Goal: Navigation & Orientation: Find specific page/section

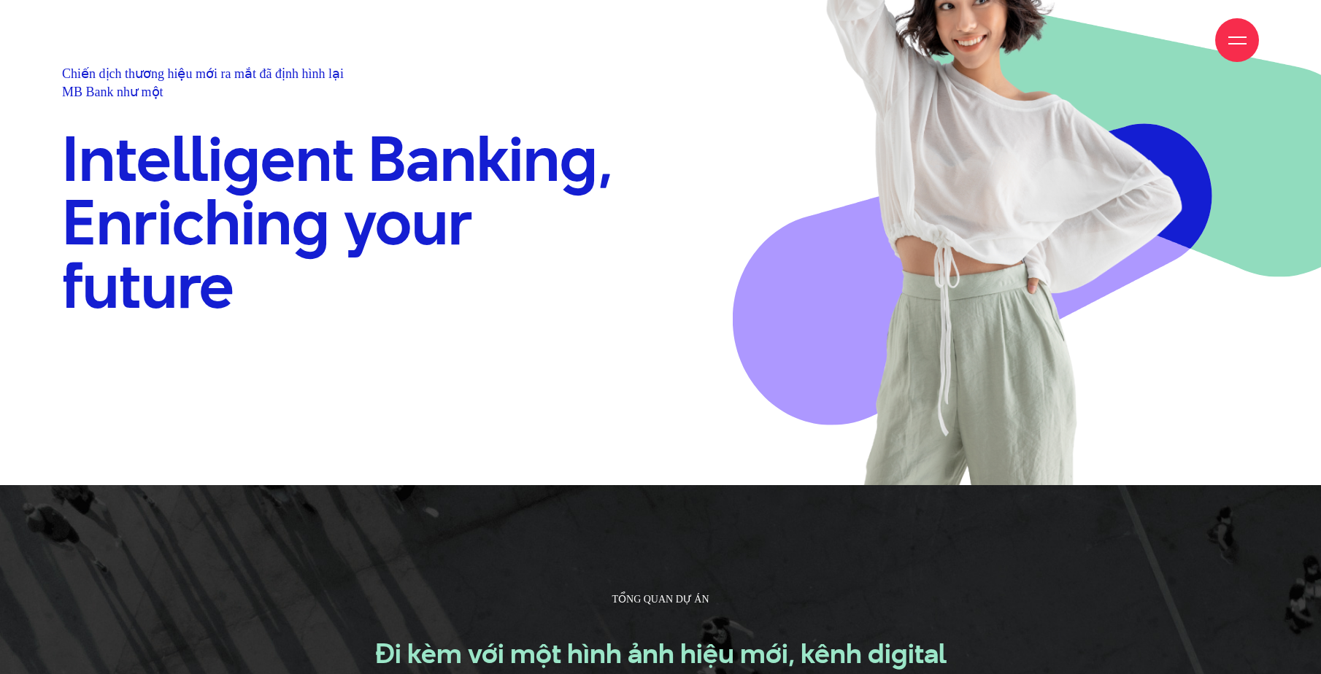
scroll to position [1386, 0]
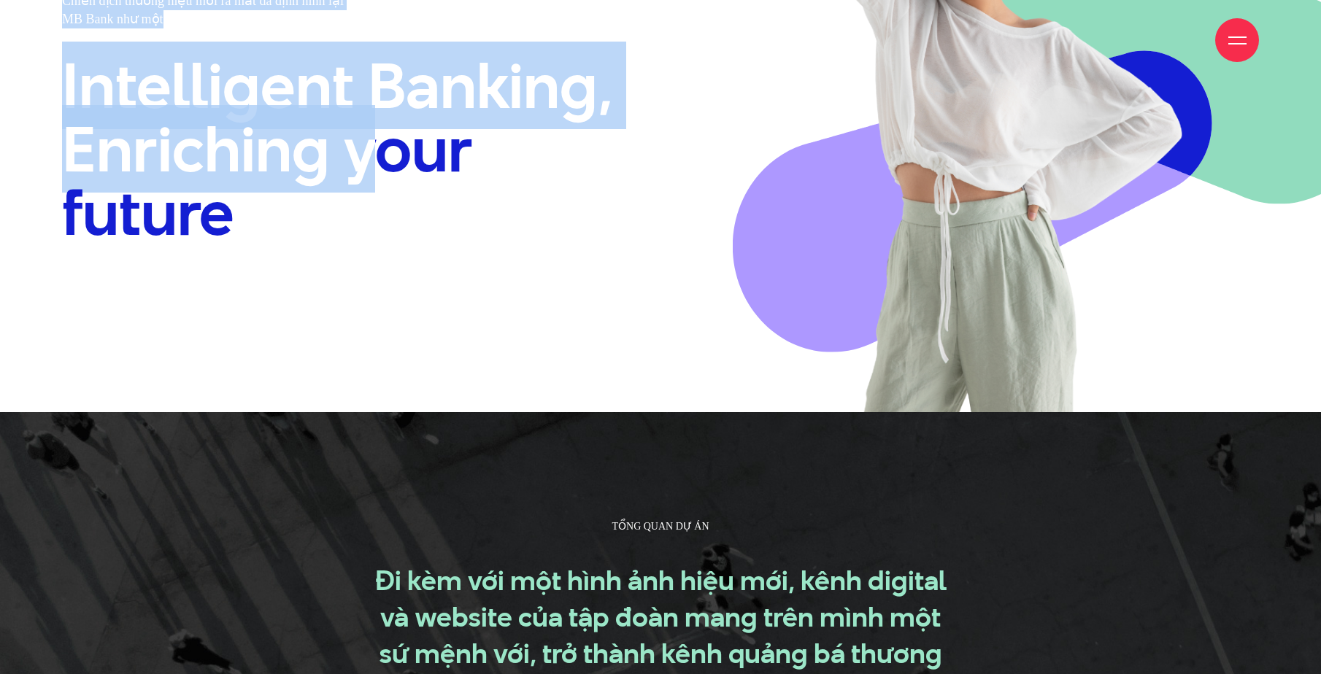
drag, startPoint x: 116, startPoint y: 71, endPoint x: 362, endPoint y: 131, distance: 253.2
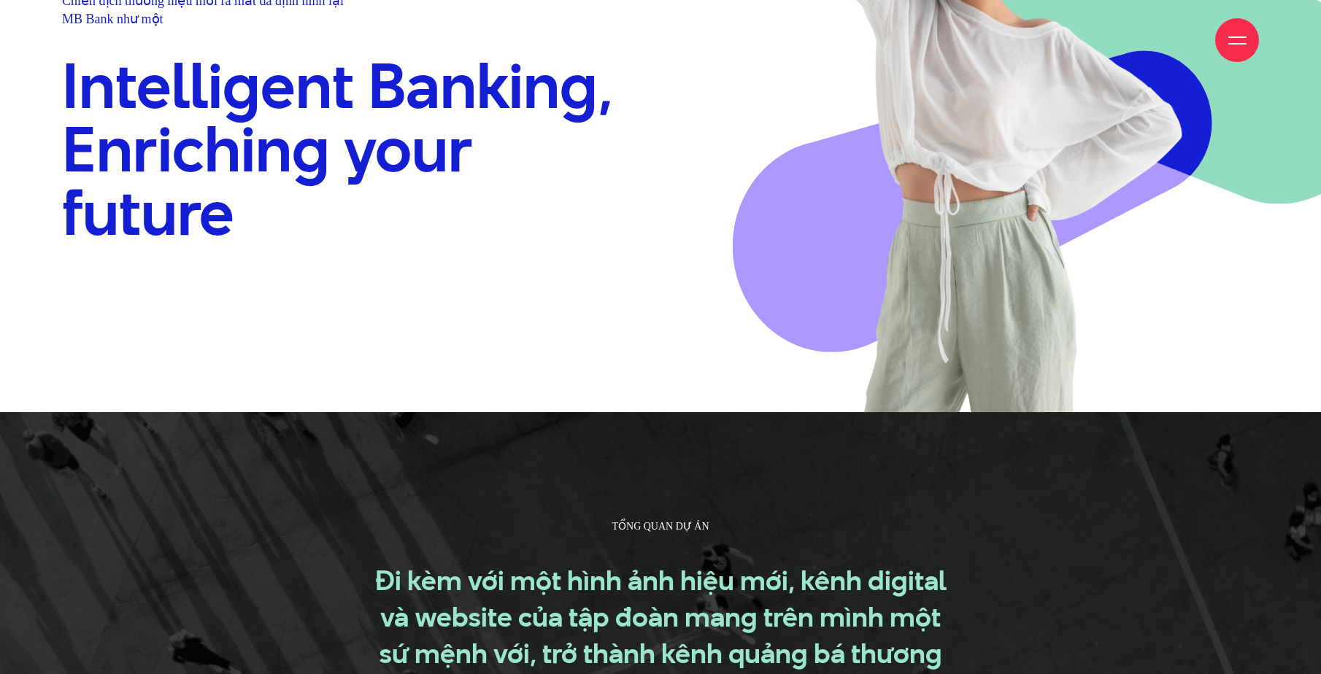
drag, startPoint x: 362, startPoint y: 131, endPoint x: 365, endPoint y: 170, distance: 38.8
click at [362, 166] on h2 "Intelligent Banking, Enriching your future" at bounding box center [352, 149] width 580 height 191
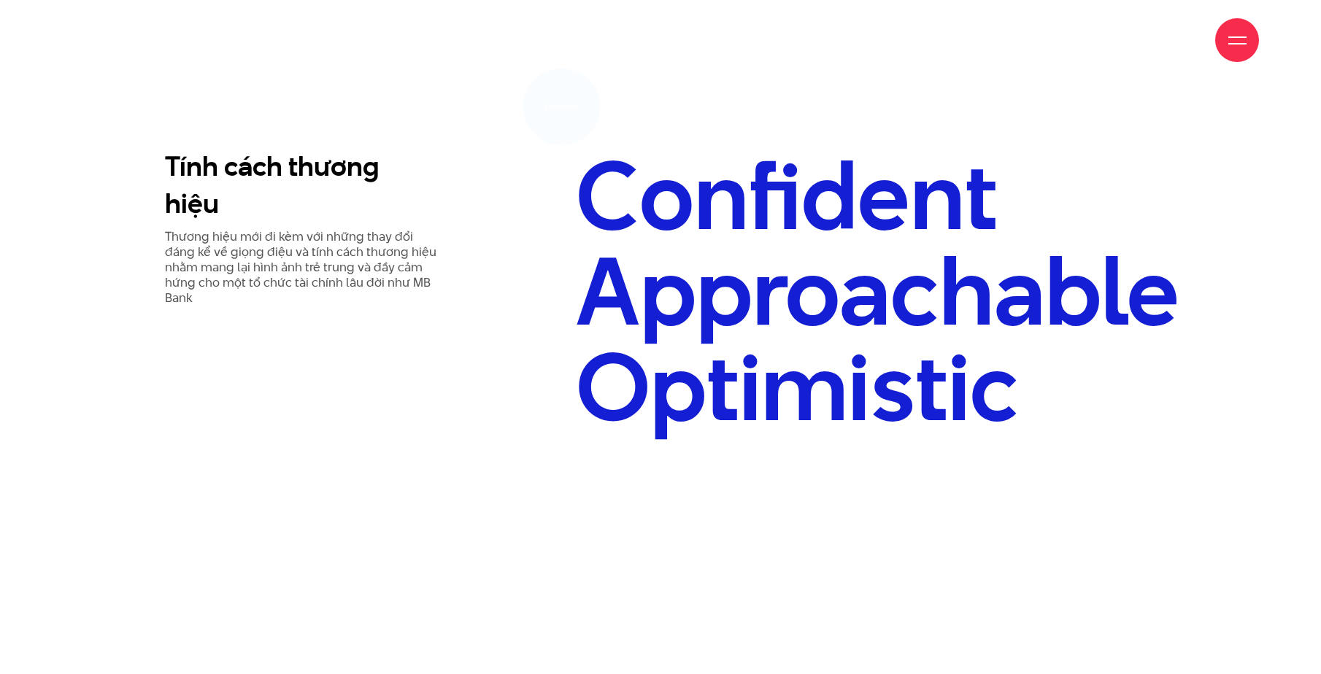
scroll to position [3940, 0]
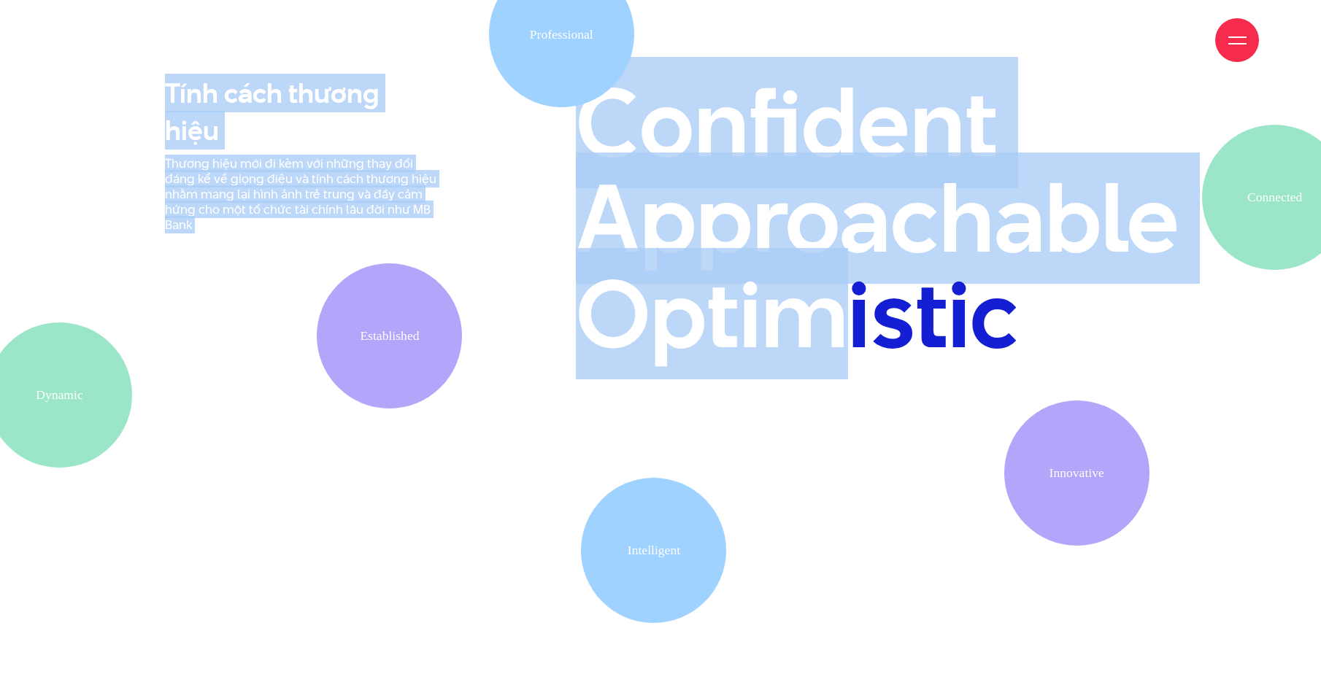
drag, startPoint x: 689, startPoint y: 76, endPoint x: 836, endPoint y: 286, distance: 256.7
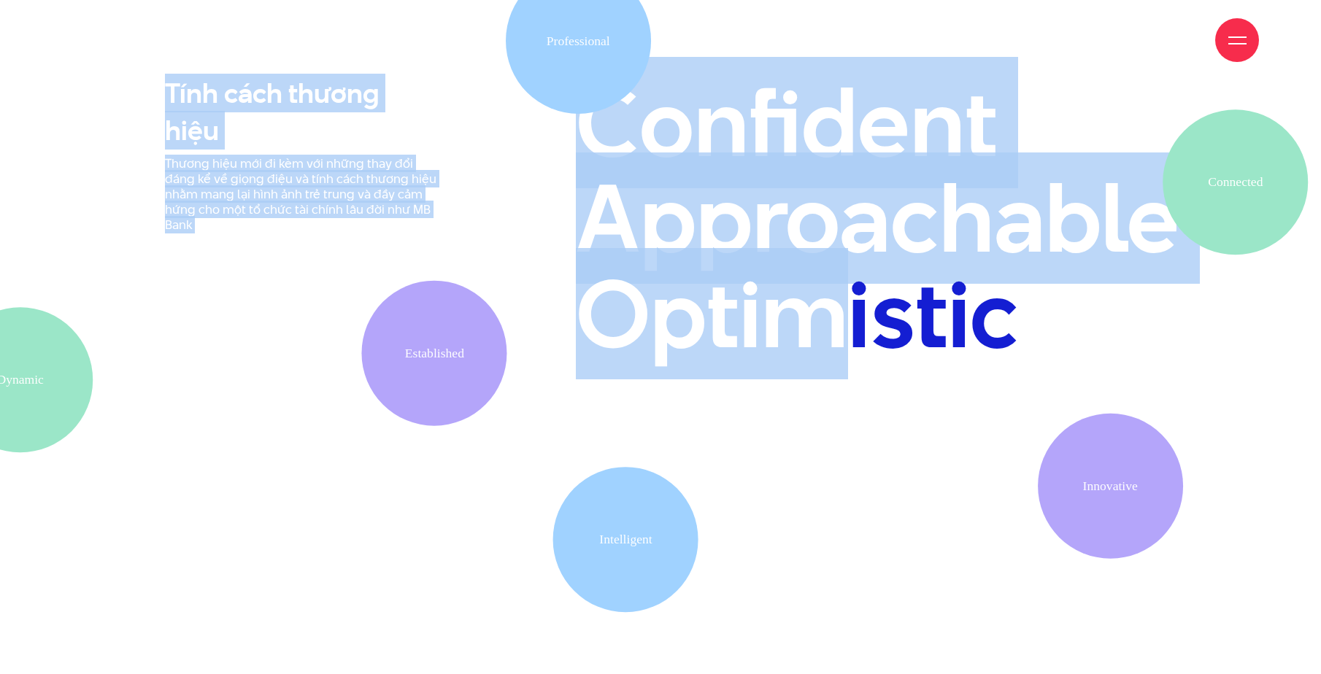
drag, startPoint x: 836, startPoint y: 286, endPoint x: 846, endPoint y: 326, distance: 41.4
click at [841, 328] on h2 "Confident Approachable Optimistic" at bounding box center [866, 218] width 580 height 286
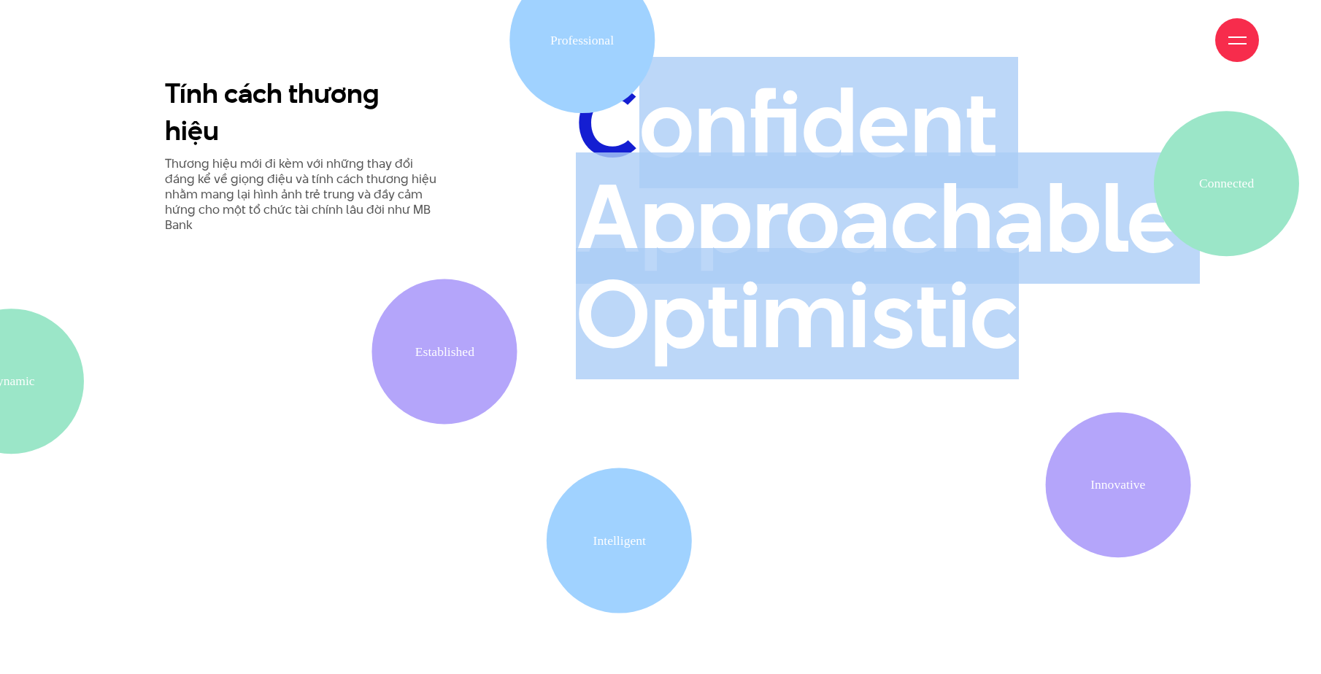
drag, startPoint x: 797, startPoint y: 104, endPoint x: 1040, endPoint y: 292, distance: 307.3
click at [1040, 292] on h2 "Confident Approachable Optimistic" at bounding box center [866, 218] width 580 height 286
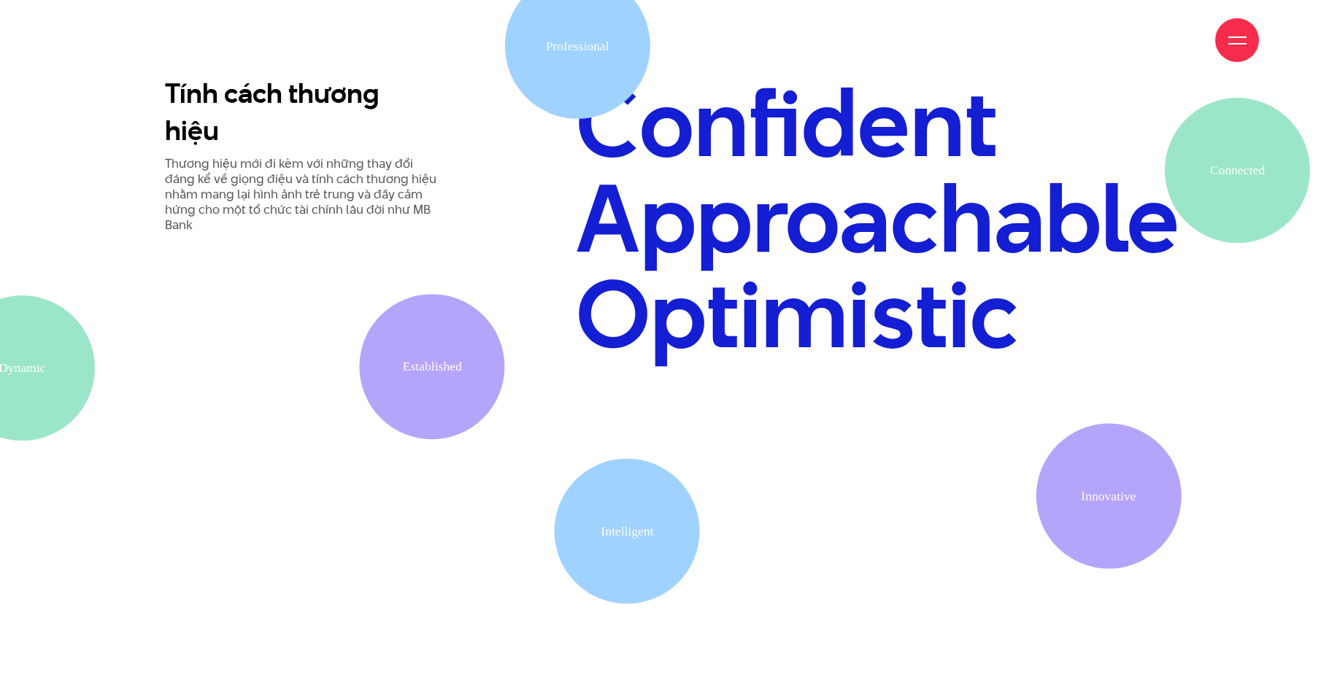
click at [784, 484] on section "Tính cách thương hiệu Thương hiệu mới đi kèm với những thay đổi đáng kể về giọn…" at bounding box center [660, 296] width 1321 height 859
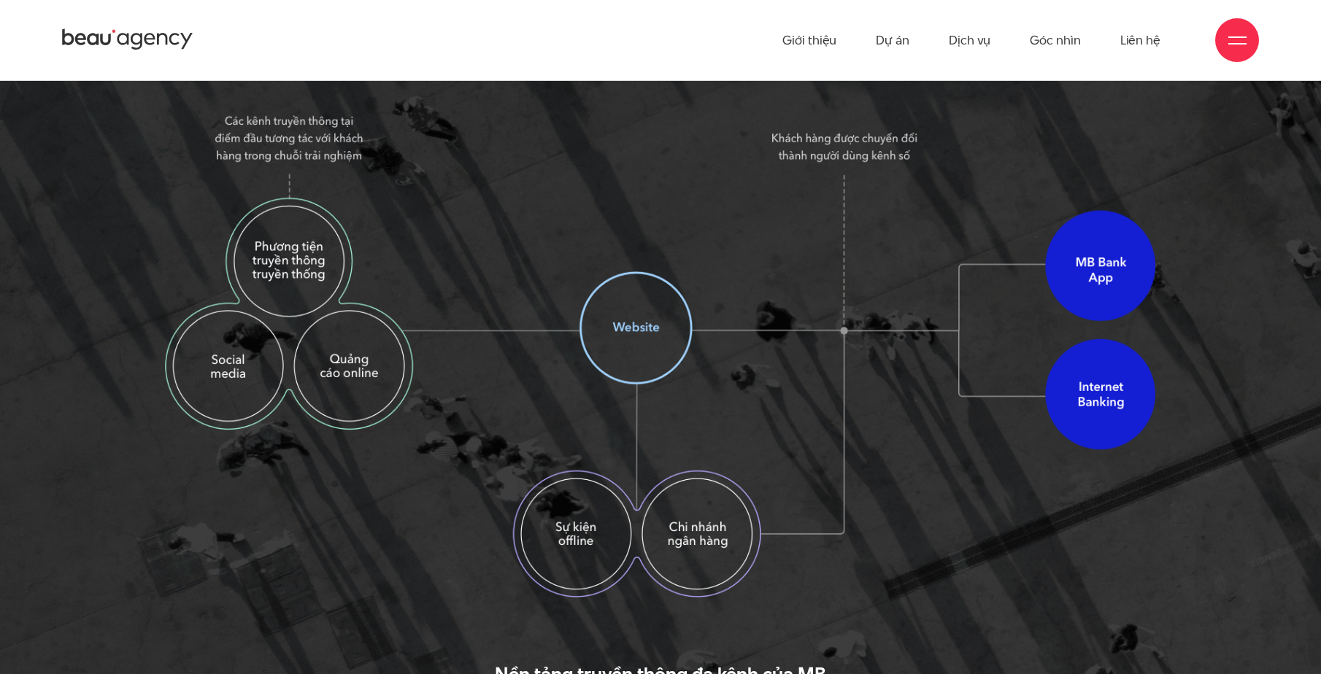
scroll to position [2116, 0]
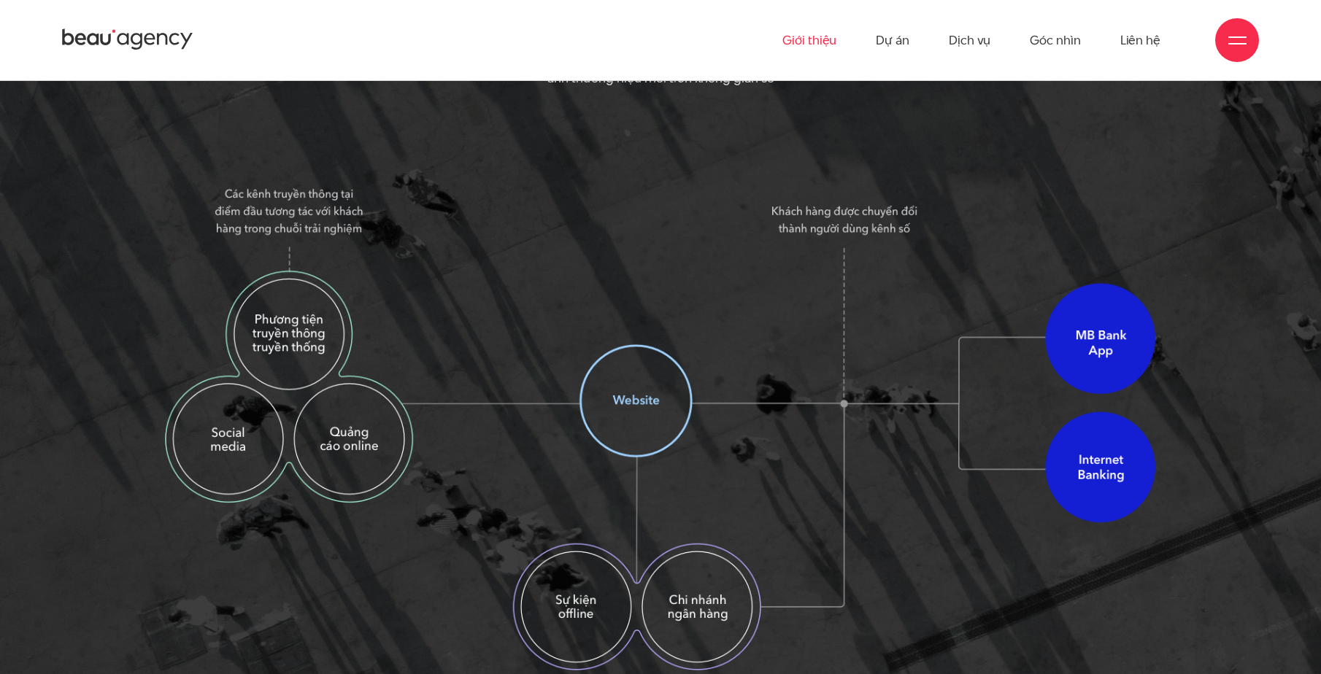
click at [824, 48] on link "Giới thiệu" at bounding box center [809, 40] width 54 height 80
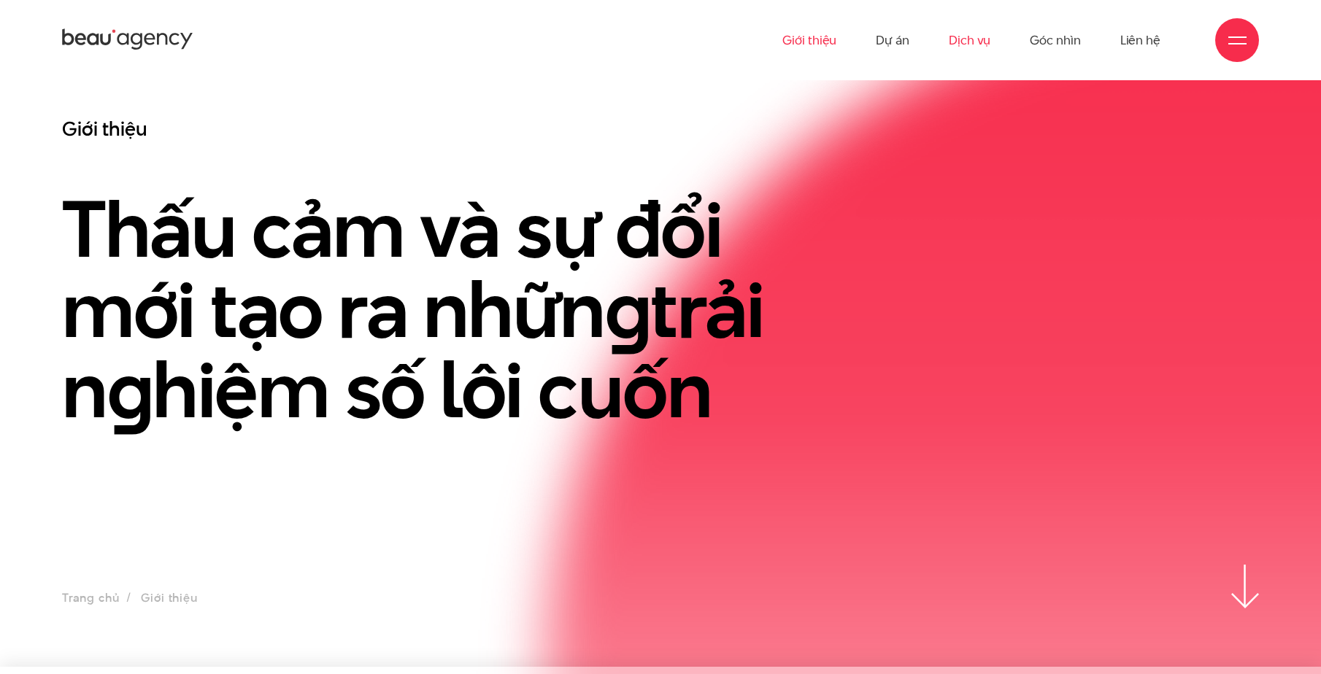
click at [989, 45] on link "Dịch vụ" at bounding box center [969, 40] width 42 height 80
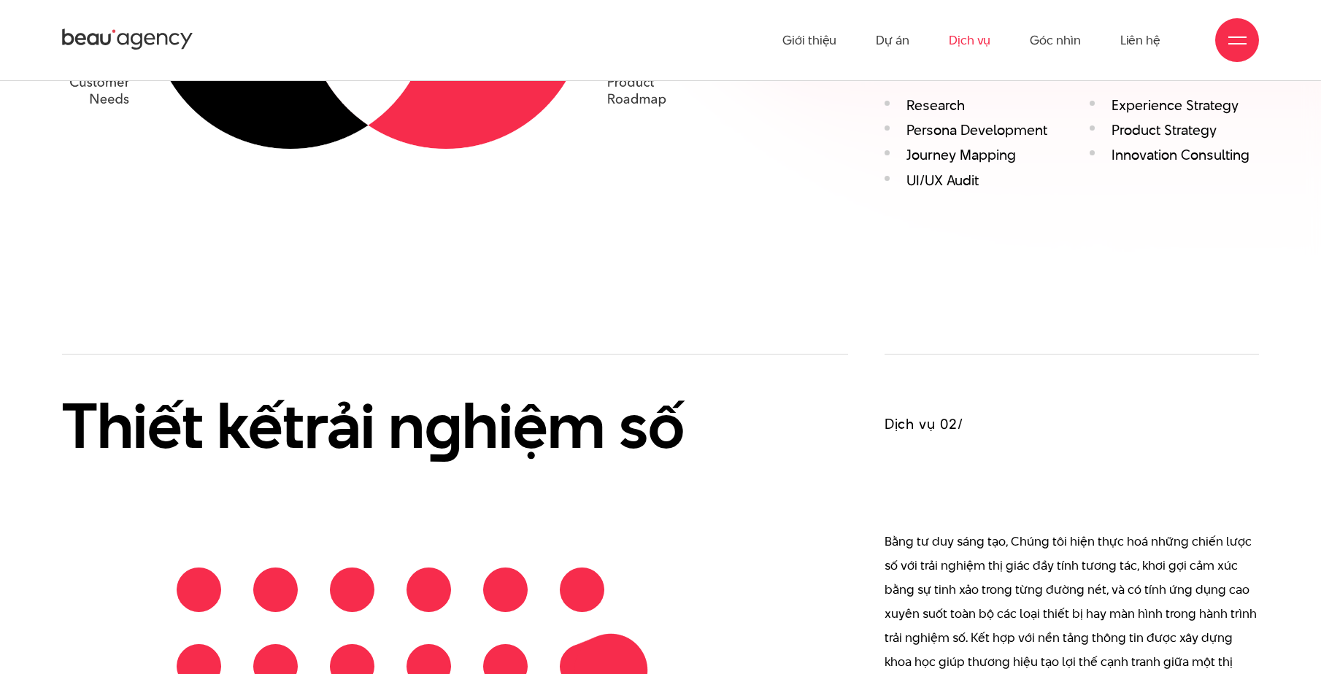
scroll to position [1240, 0]
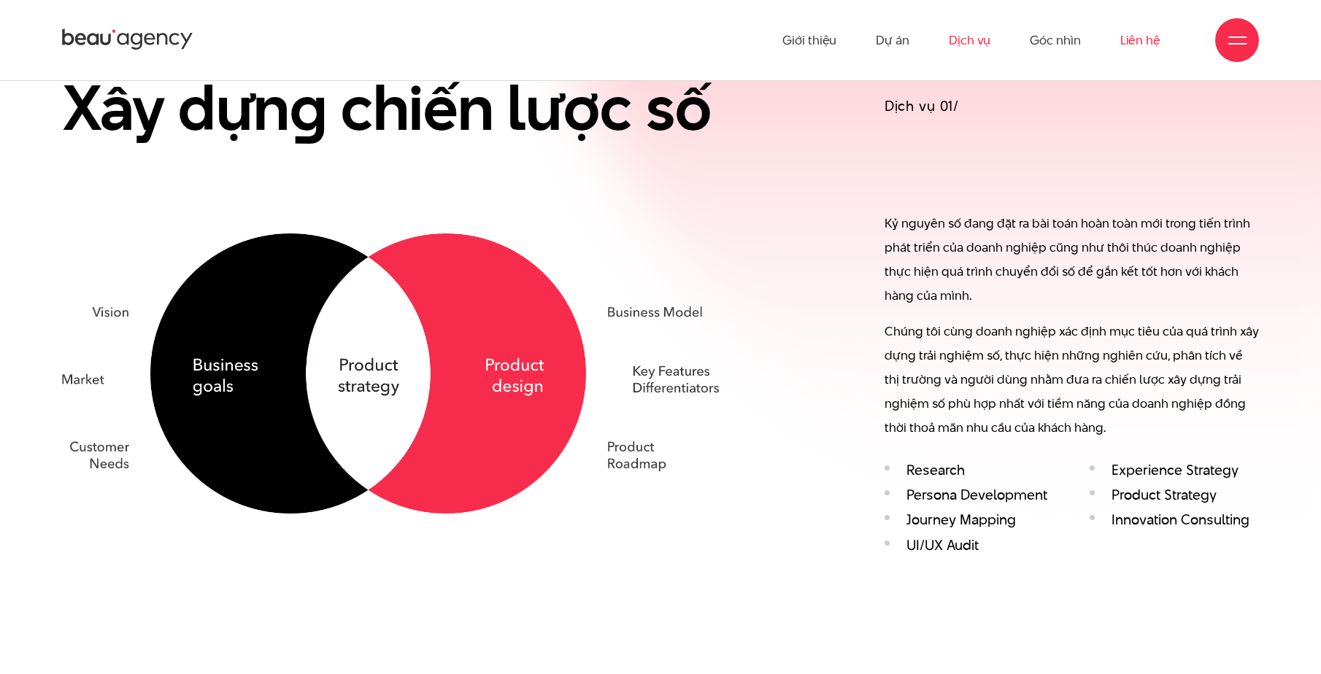
click at [1136, 46] on link "Liên hệ" at bounding box center [1140, 40] width 40 height 80
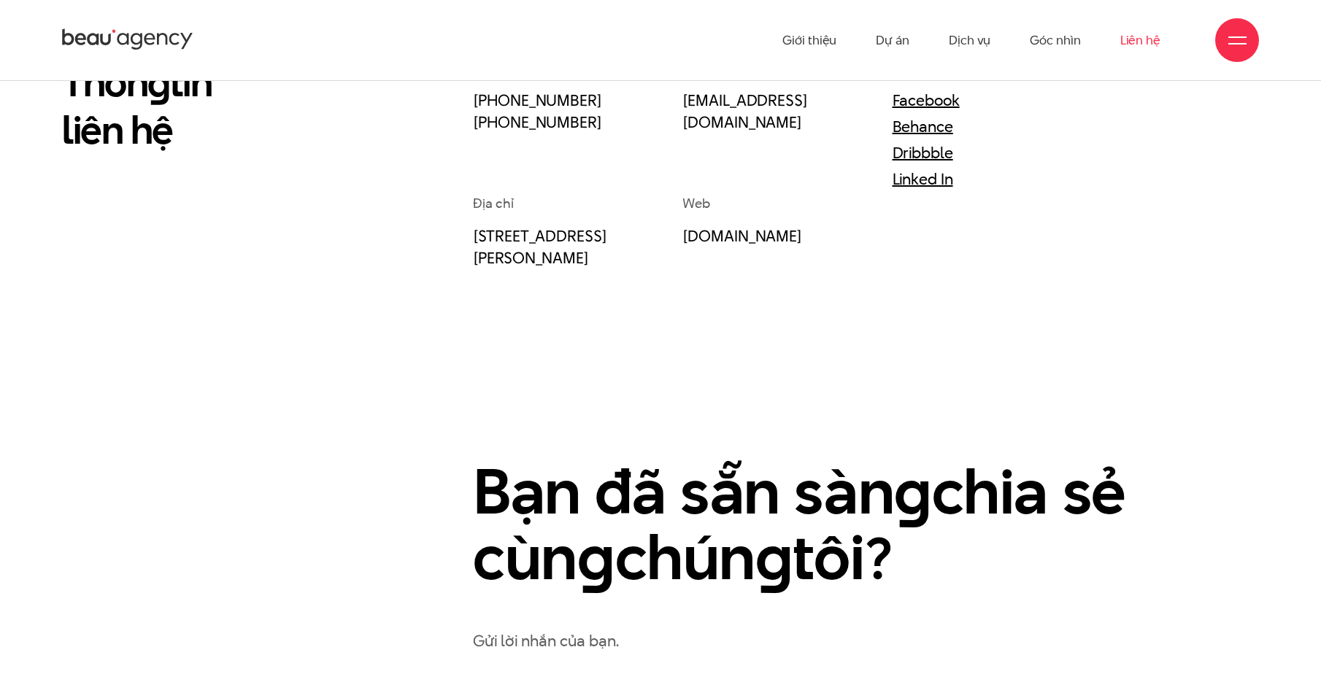
scroll to position [365, 0]
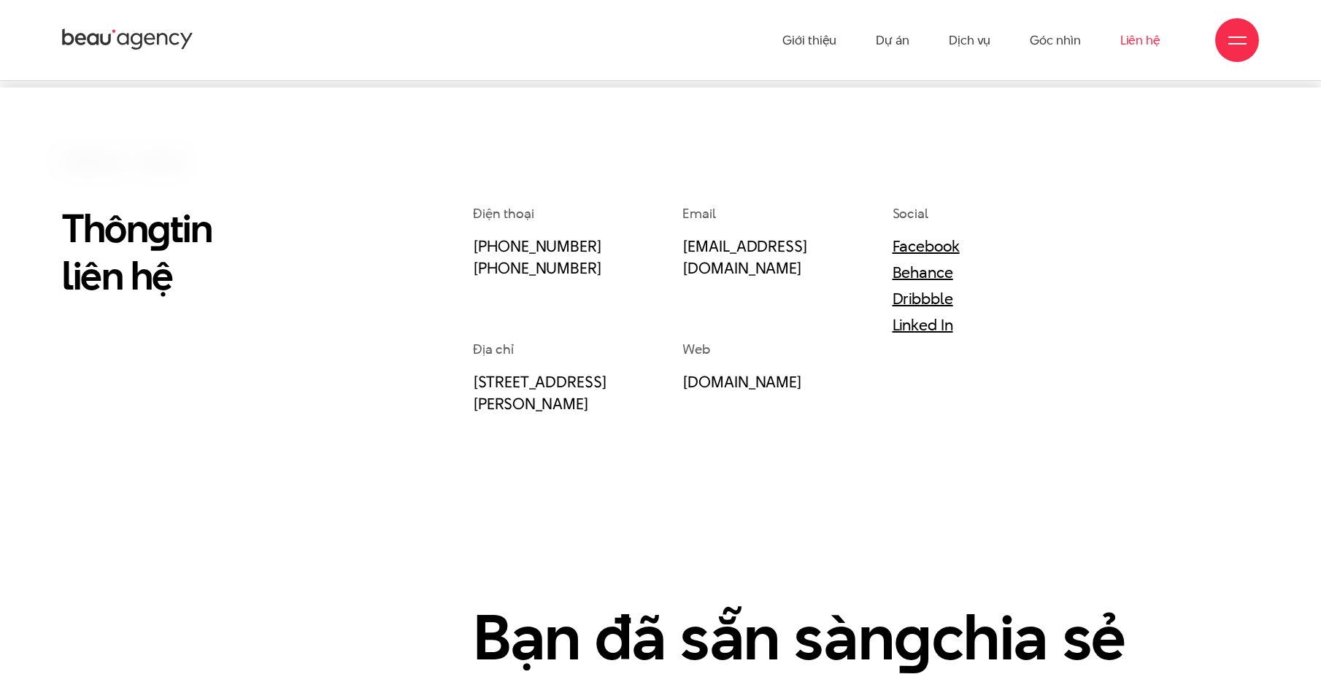
drag, startPoint x: 848, startPoint y: 219, endPoint x: 829, endPoint y: 205, distance: 23.5
click at [849, 219] on div "Email info@beau.vn" at bounding box center [786, 272] width 209 height 136
click at [960, 43] on link "Dịch vụ" at bounding box center [969, 40] width 42 height 80
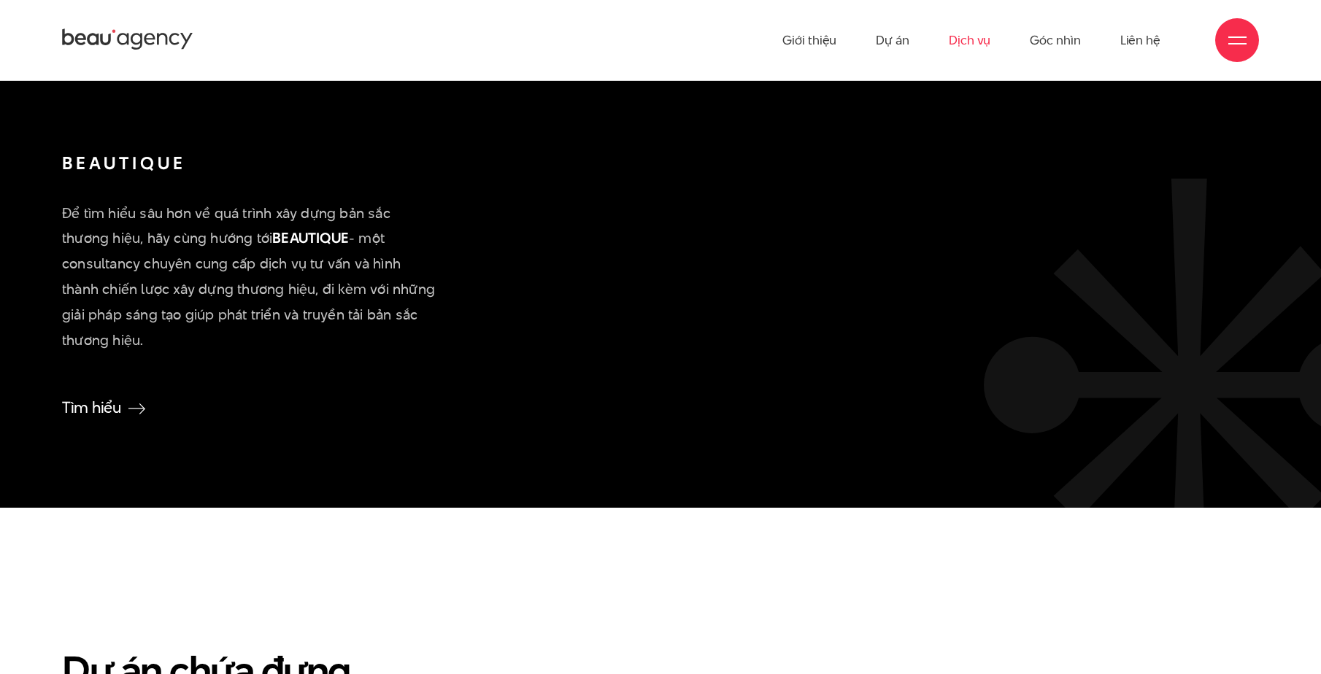
scroll to position [3502, 0]
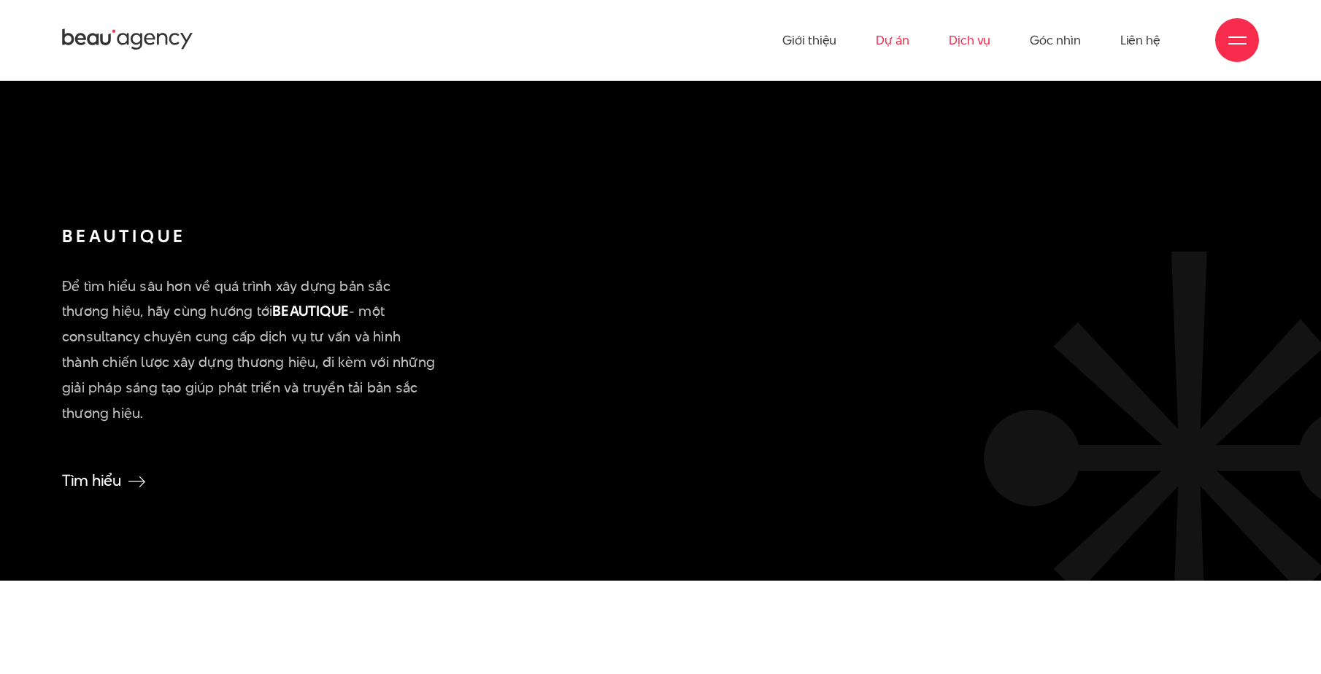
click at [888, 48] on link "Dự án" at bounding box center [893, 40] width 34 height 80
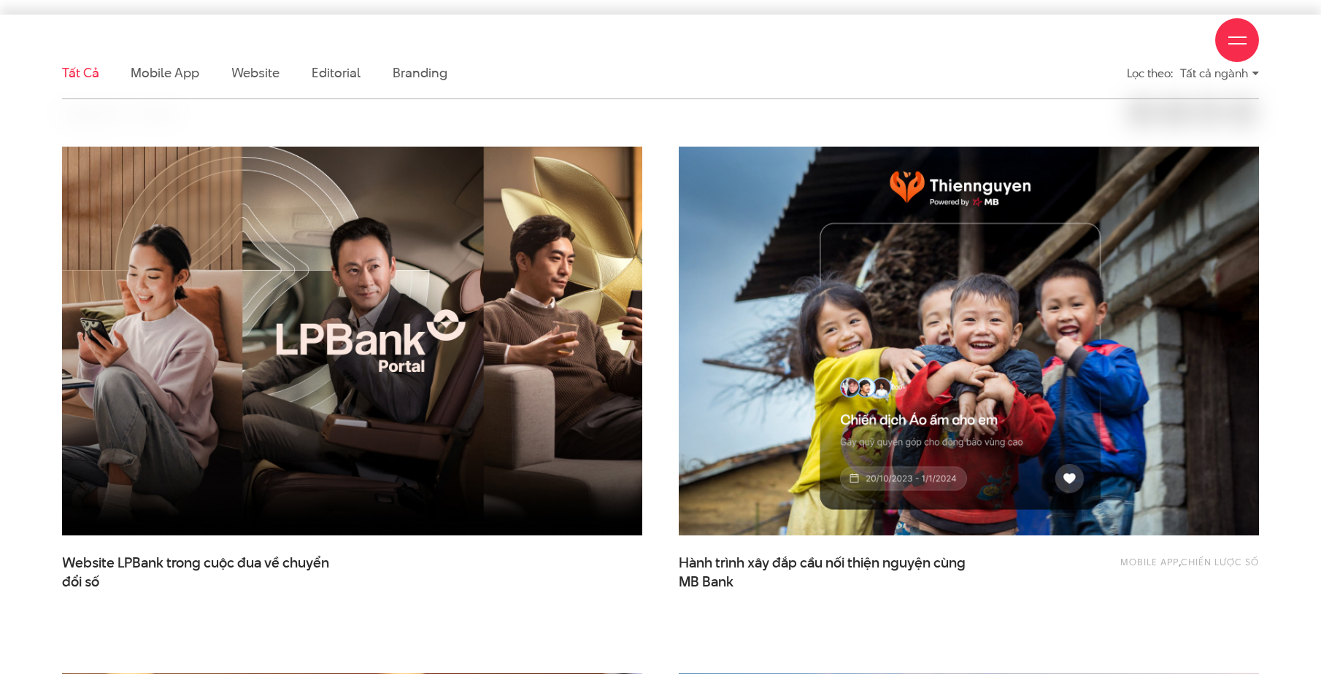
scroll to position [438, 0]
click at [258, 72] on div "Giới thiệu Dự án Dịch vụ Góc nhìn Liên hệ" at bounding box center [660, 40] width 1197 height 80
click at [247, 74] on div "Giới thiệu Dự án Dịch vụ Góc nhìn Liên hệ" at bounding box center [660, 40] width 1197 height 80
click at [249, 70] on div "Giới thiệu Dự án Dịch vụ Góc nhìn Liên hệ" at bounding box center [660, 40] width 1197 height 80
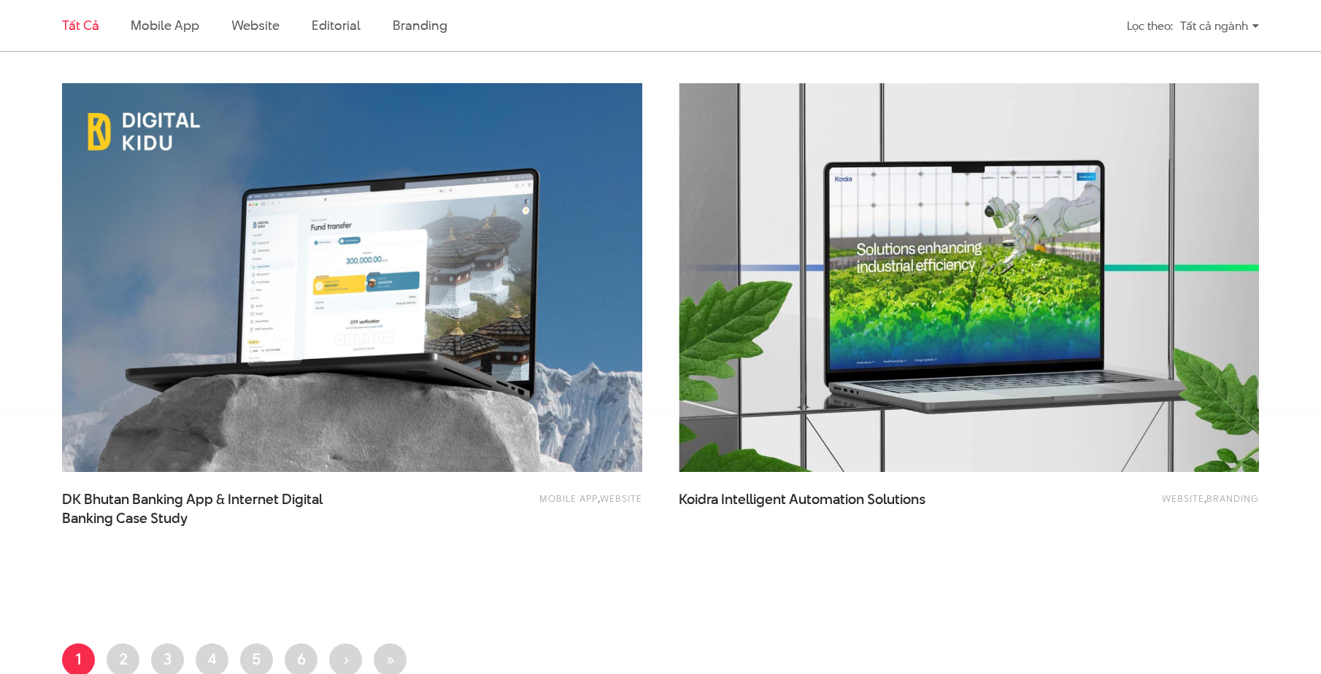
scroll to position [3210, 0]
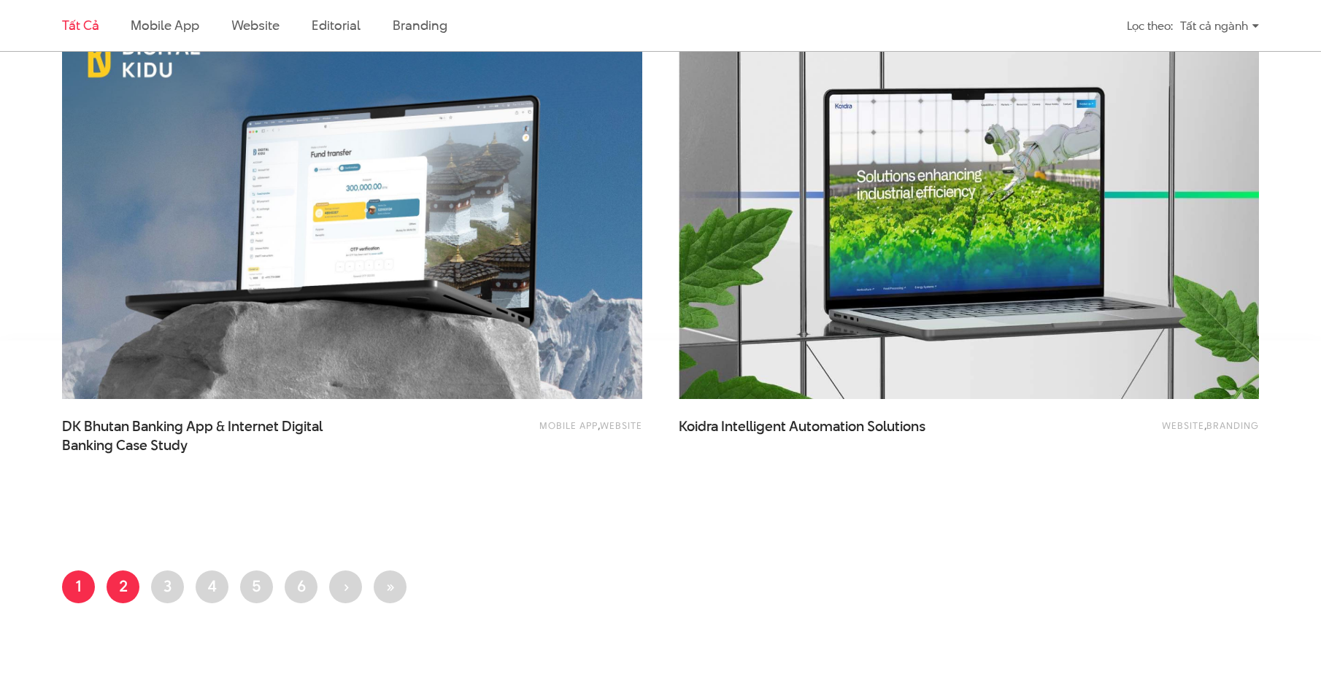
click at [112, 592] on link "Trang 2" at bounding box center [123, 587] width 33 height 33
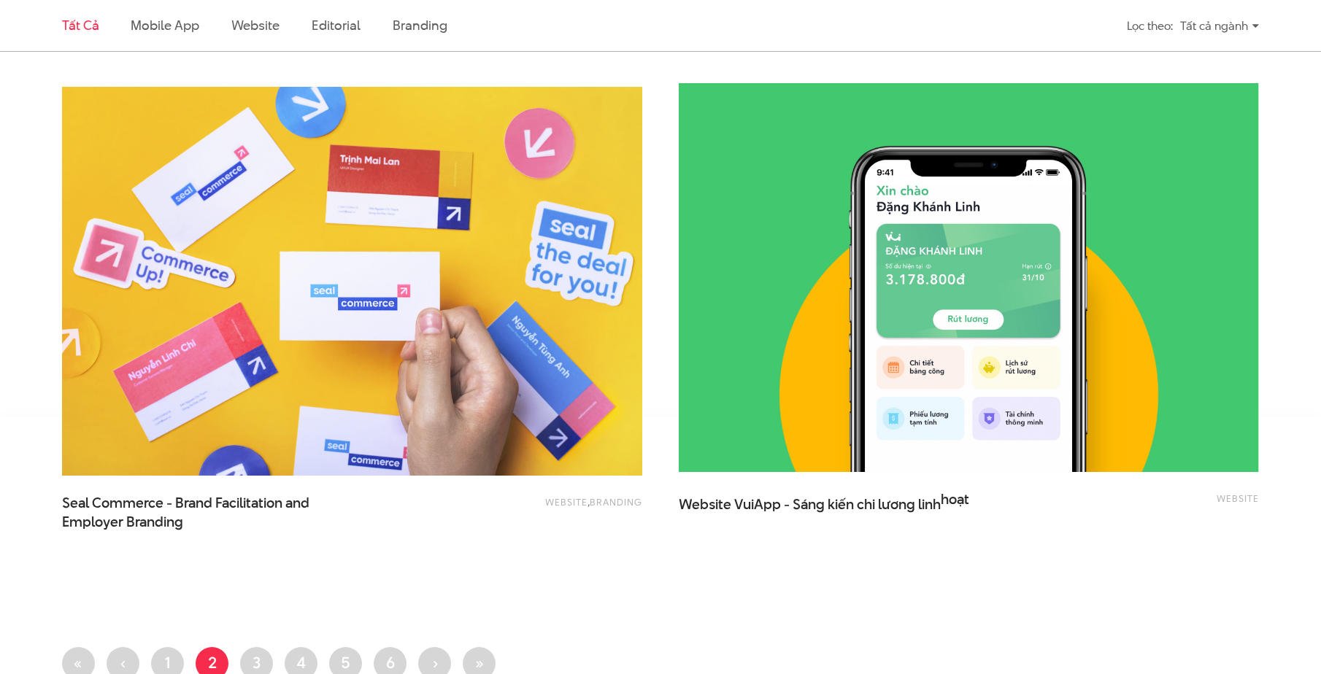
scroll to position [3429, 0]
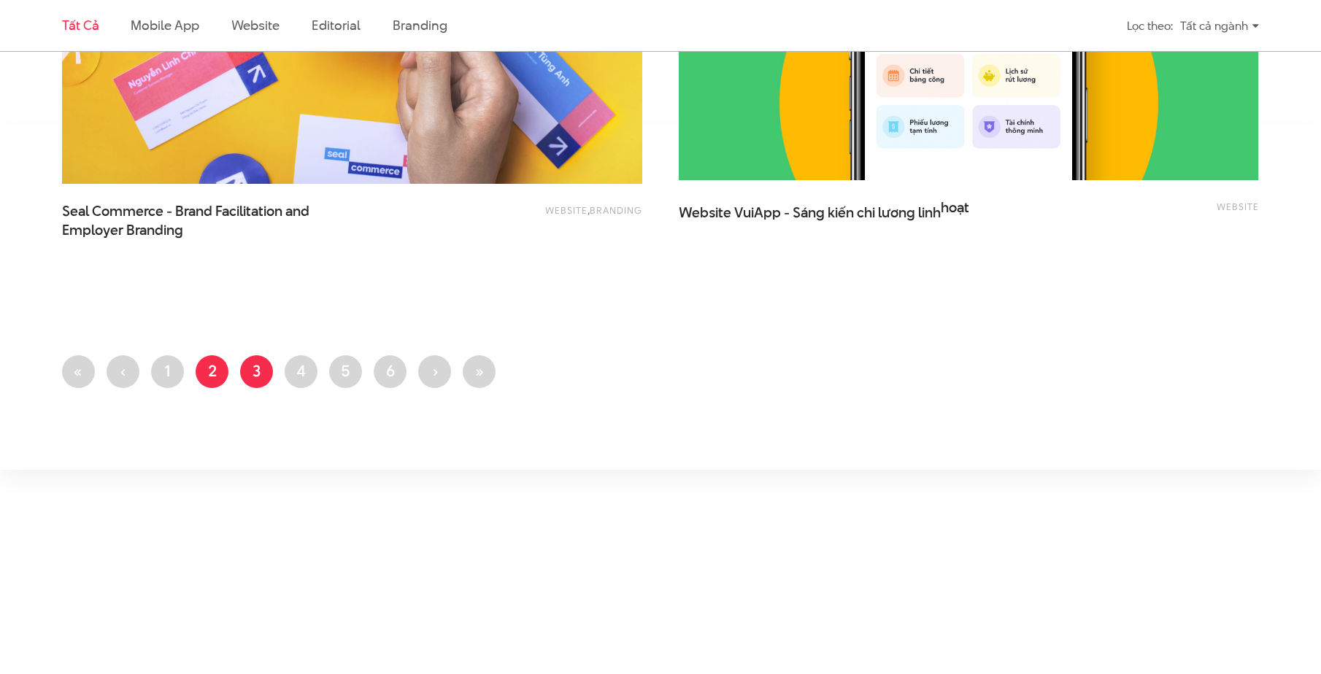
click at [260, 366] on link "Trang 3" at bounding box center [256, 371] width 33 height 33
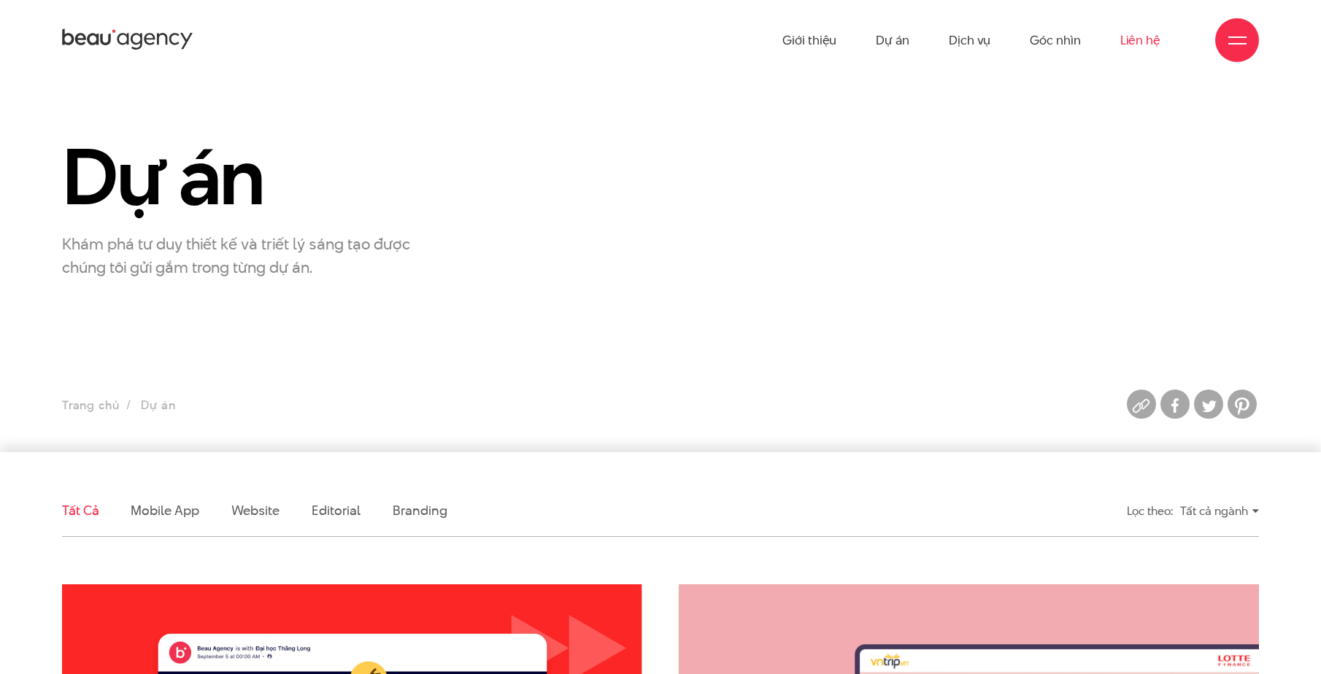
click at [1137, 28] on link "Liên hệ" at bounding box center [1140, 40] width 40 height 80
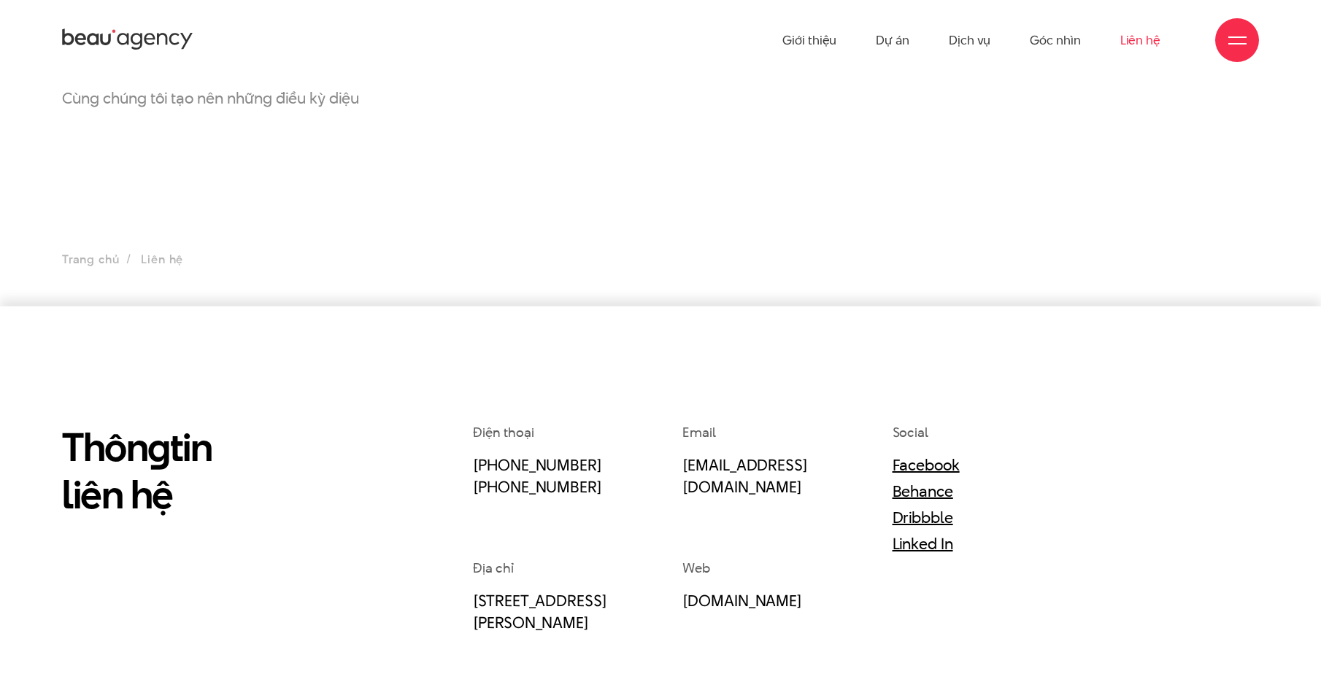
scroll to position [365, 0]
